Goal: Task Accomplishment & Management: Manage account settings

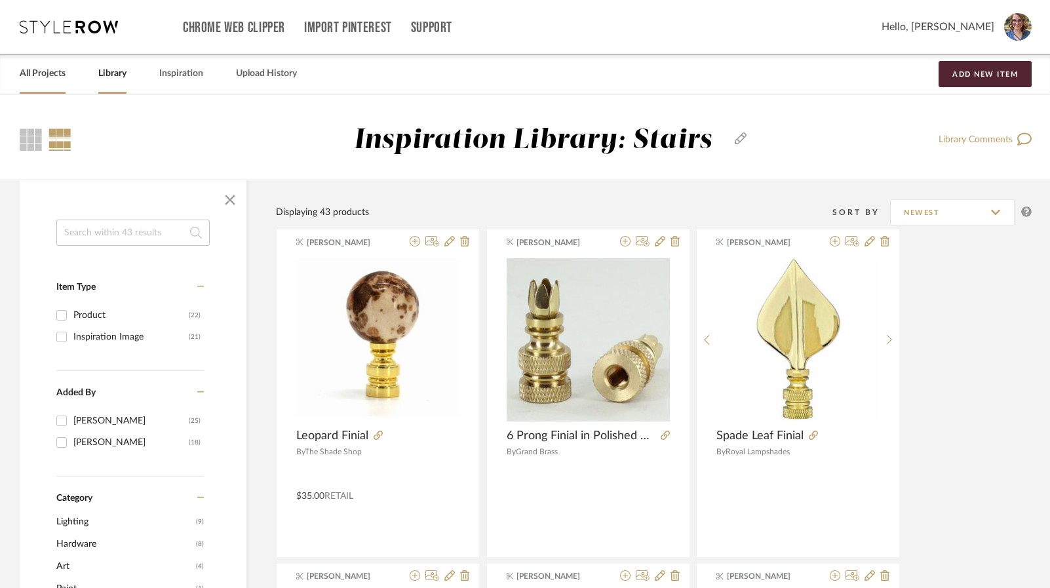
click at [27, 85] on div "All Projects" at bounding box center [43, 74] width 46 height 40
click at [36, 75] on link "All Projects" at bounding box center [43, 74] width 46 height 18
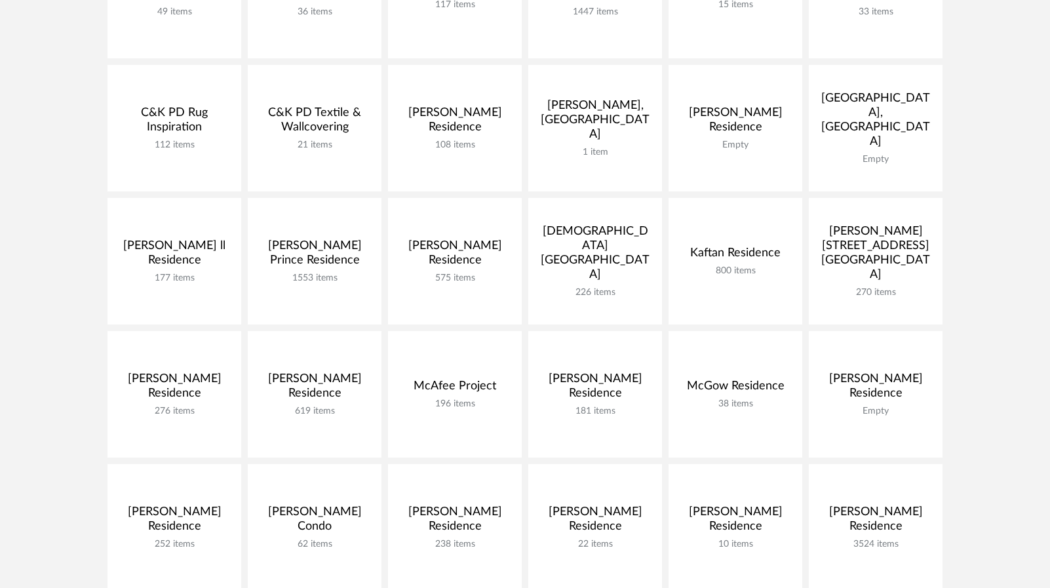
scroll to position [590, 0]
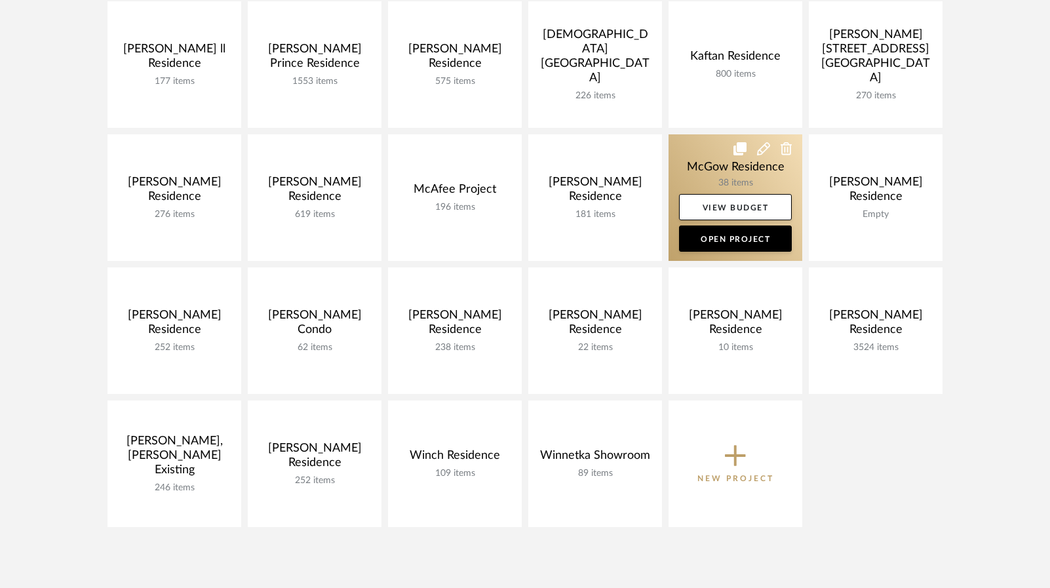
click at [718, 171] on link at bounding box center [736, 197] width 134 height 127
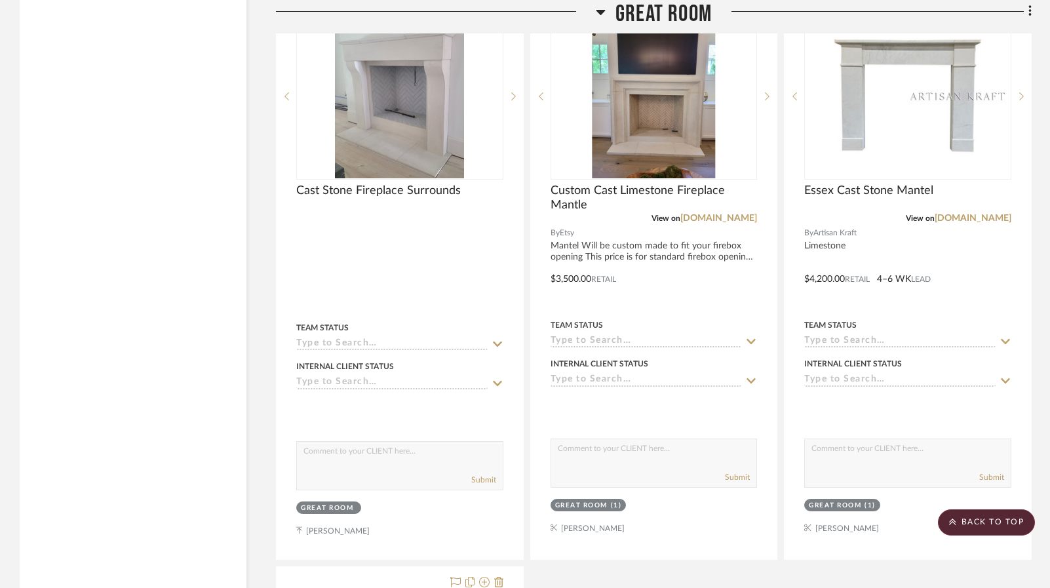
scroll to position [6877, 0]
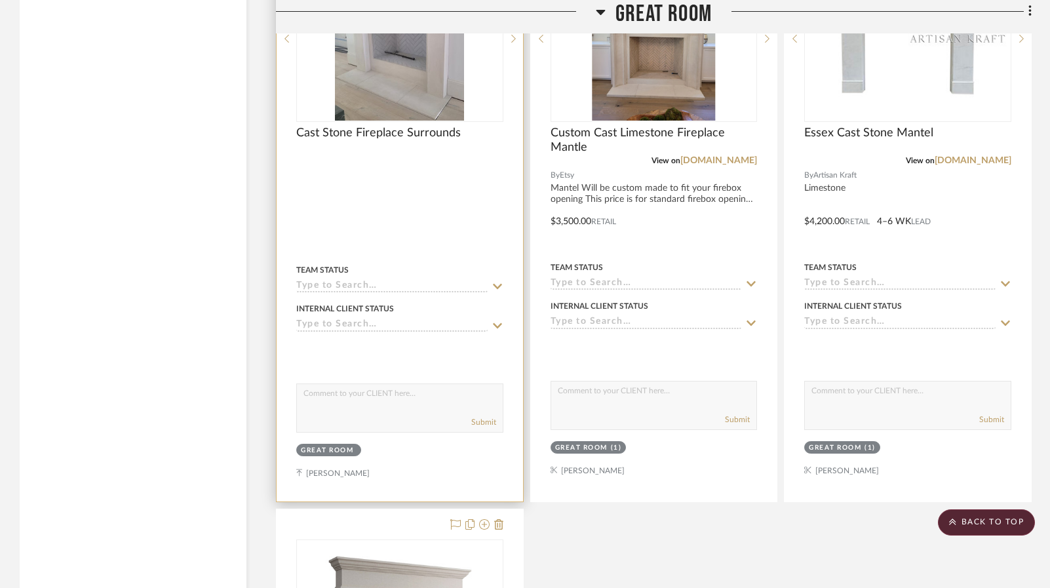
click at [409, 191] on div at bounding box center [400, 213] width 247 height 576
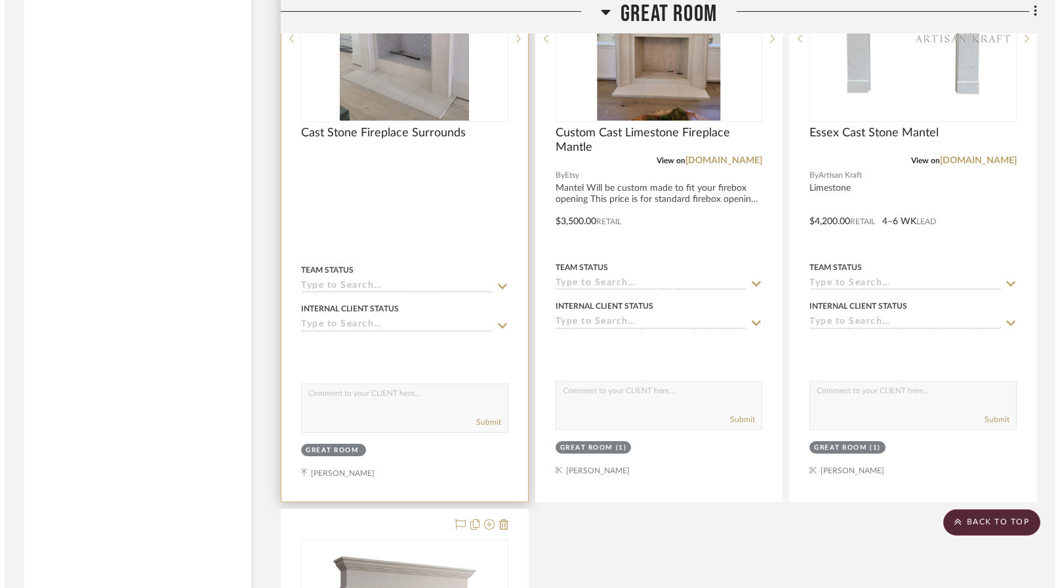
scroll to position [0, 0]
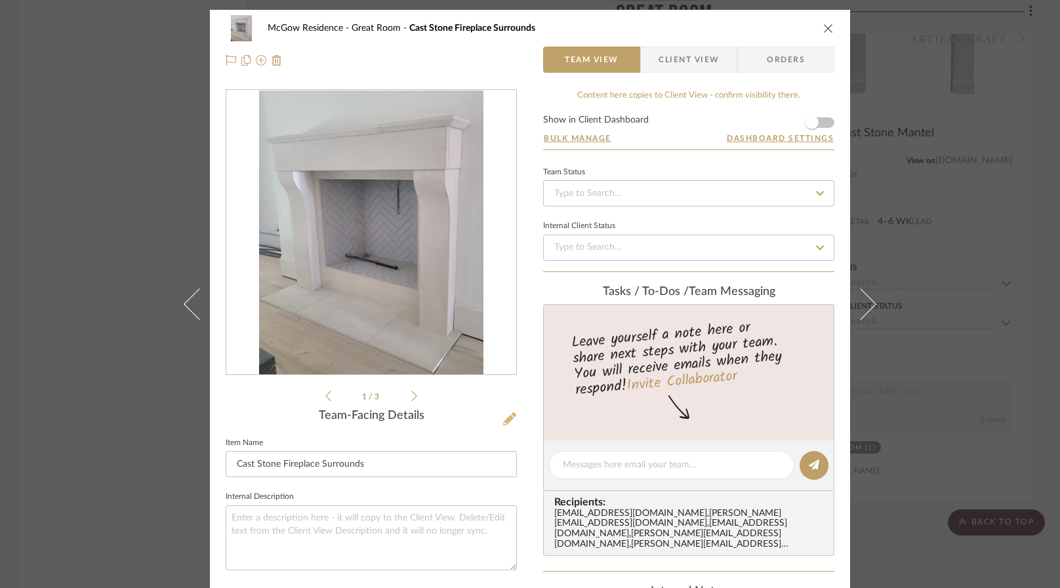
click at [508, 418] on icon at bounding box center [509, 418] width 13 height 13
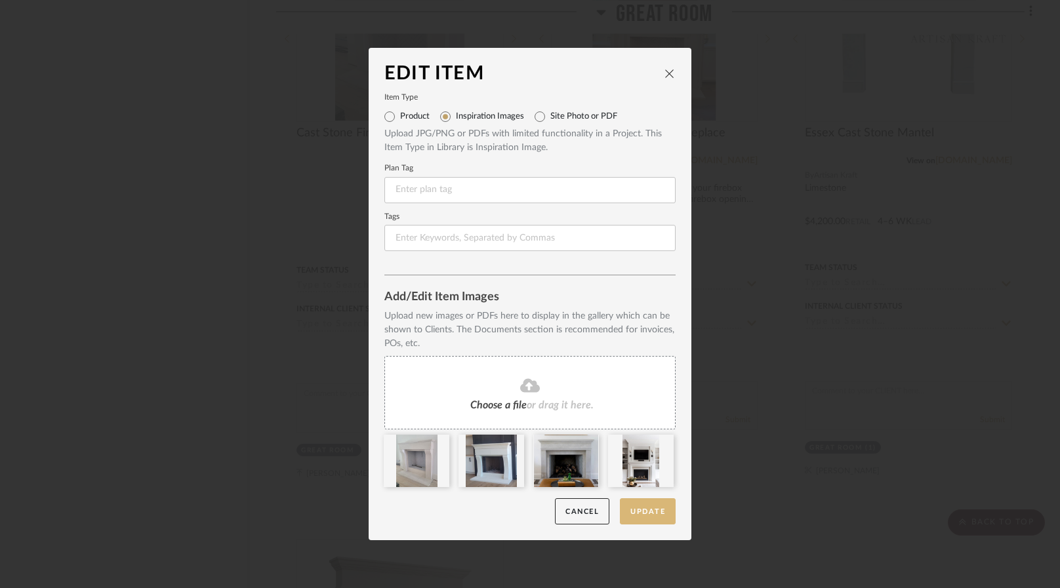
click at [645, 506] on button "Update" at bounding box center [648, 511] width 56 height 27
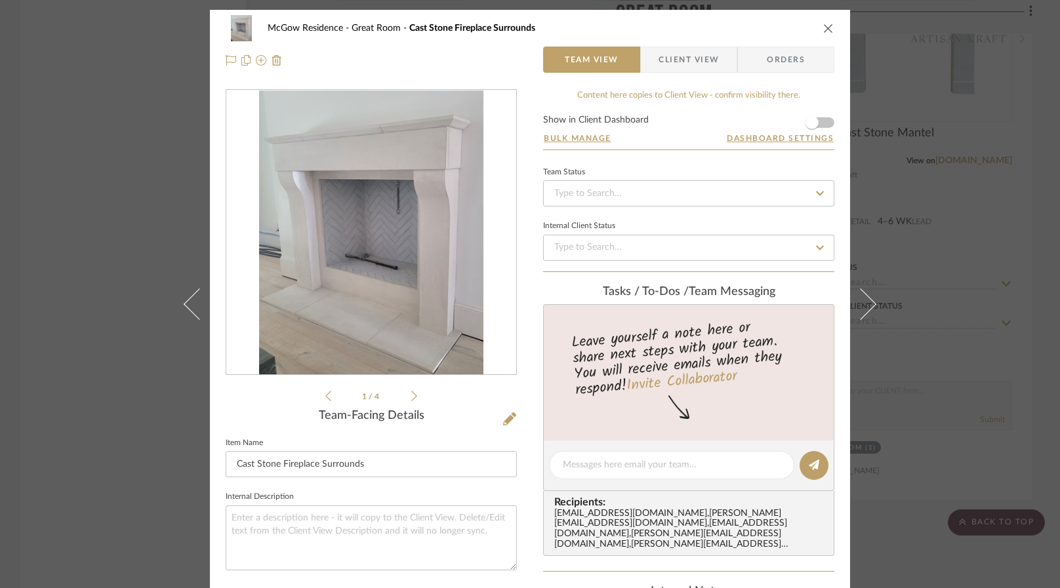
click at [411, 395] on icon at bounding box center [414, 396] width 6 height 12
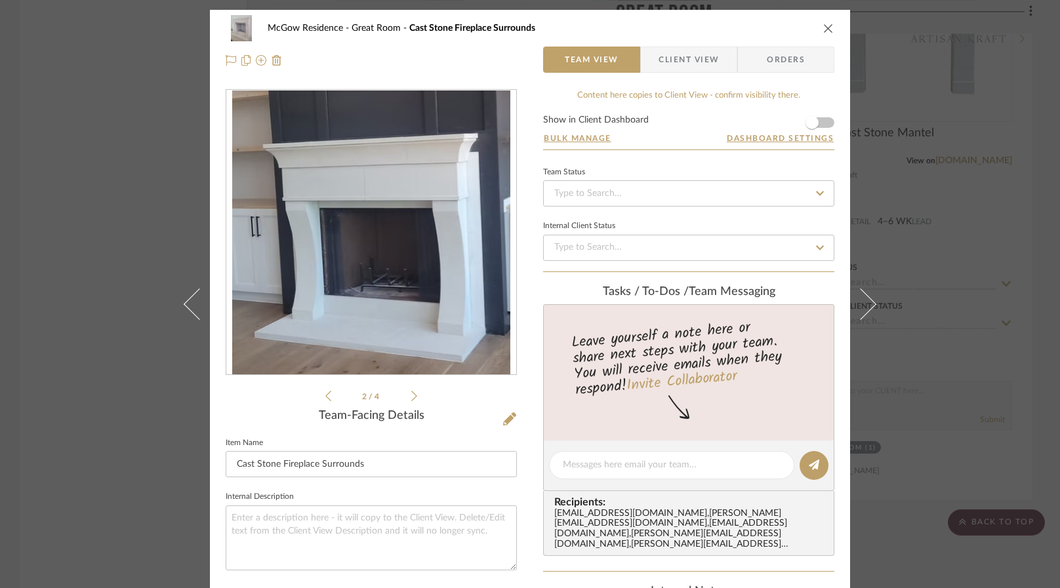
click at [411, 395] on icon at bounding box center [414, 396] width 6 height 12
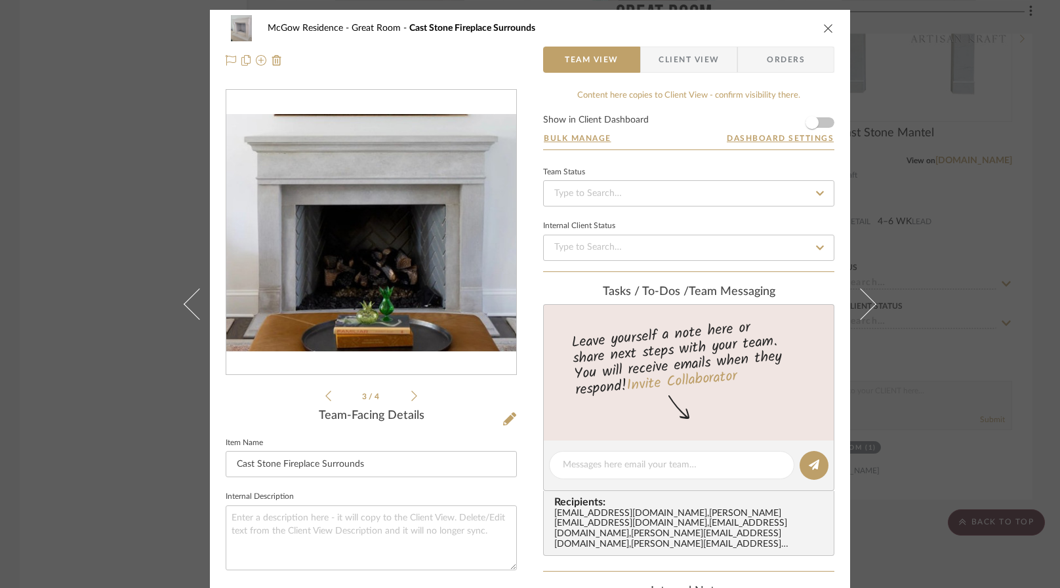
click at [411, 395] on icon at bounding box center [414, 396] width 6 height 12
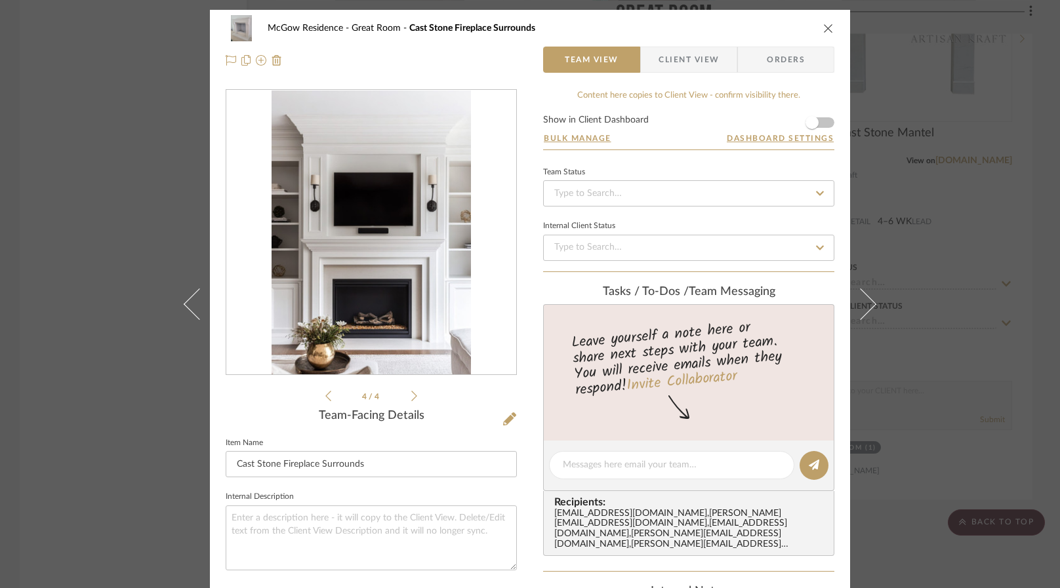
click at [319, 393] on div "4 / 4" at bounding box center [371, 246] width 291 height 315
click at [331, 395] on li "4 / 4" at bounding box center [371, 396] width 80 height 16
click at [325, 396] on icon at bounding box center [328, 396] width 6 height 12
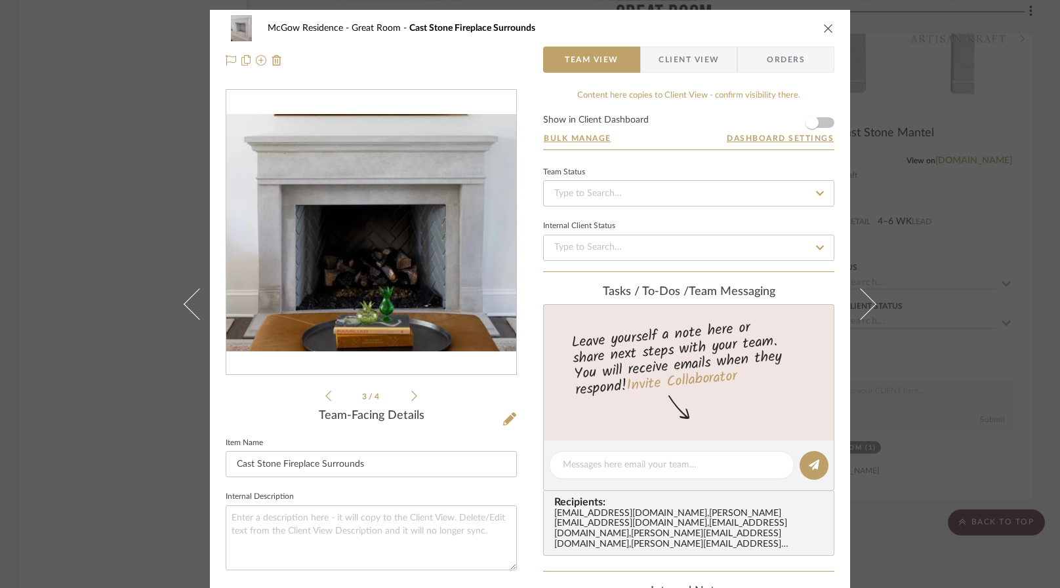
click at [325, 396] on icon at bounding box center [328, 396] width 6 height 12
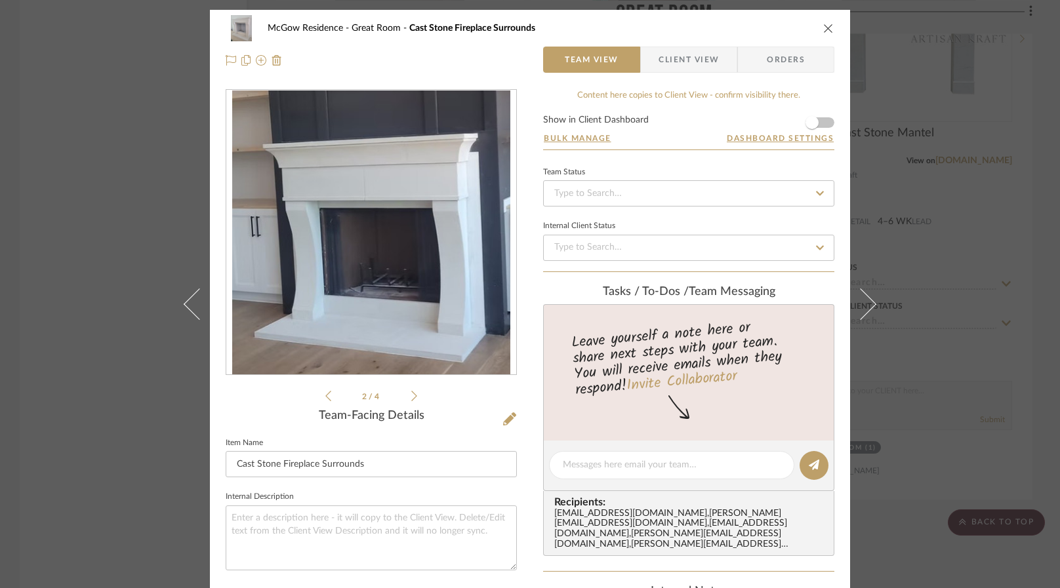
click at [325, 396] on icon at bounding box center [328, 396] width 6 height 12
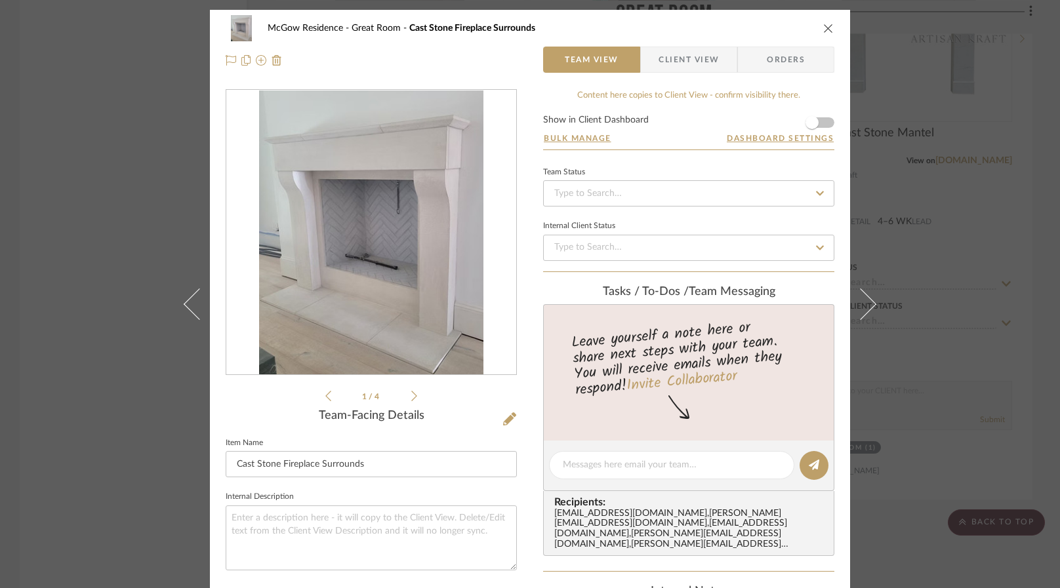
click at [325, 396] on icon at bounding box center [328, 396] width 6 height 12
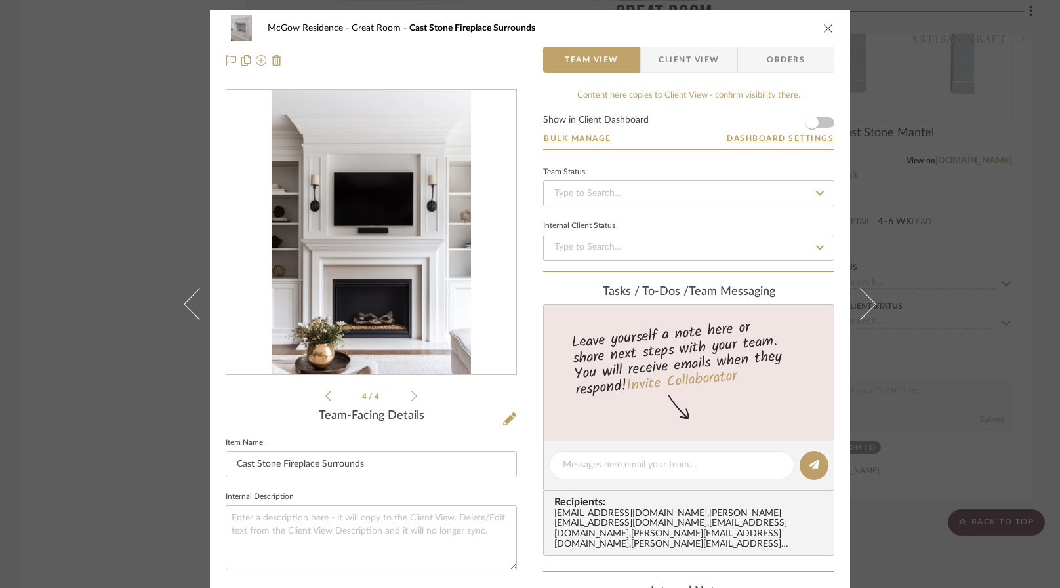
click at [822, 22] on button "close" at bounding box center [828, 28] width 12 height 12
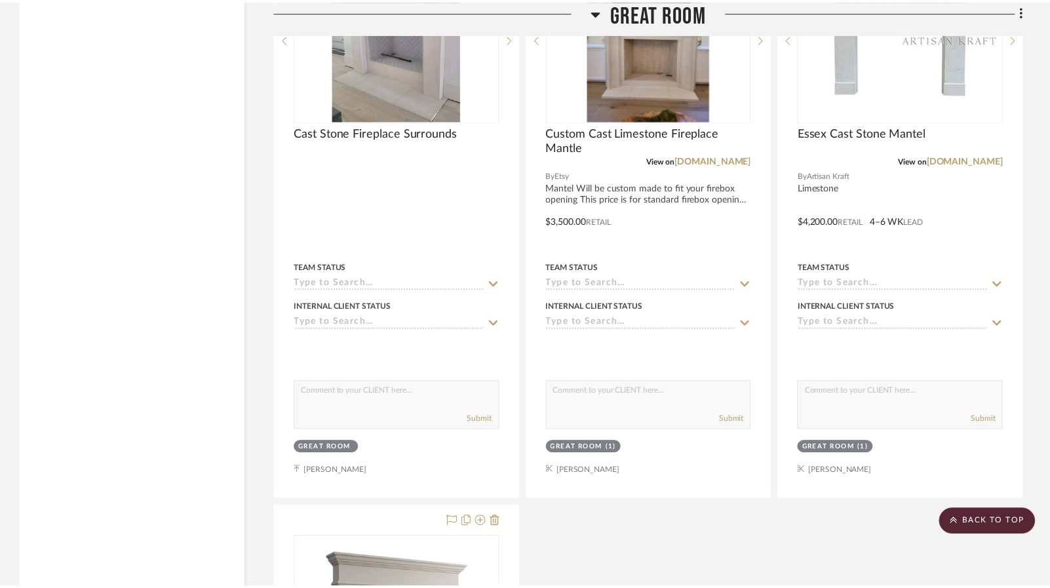
scroll to position [6877, 0]
